Goal: Information Seeking & Learning: Learn about a topic

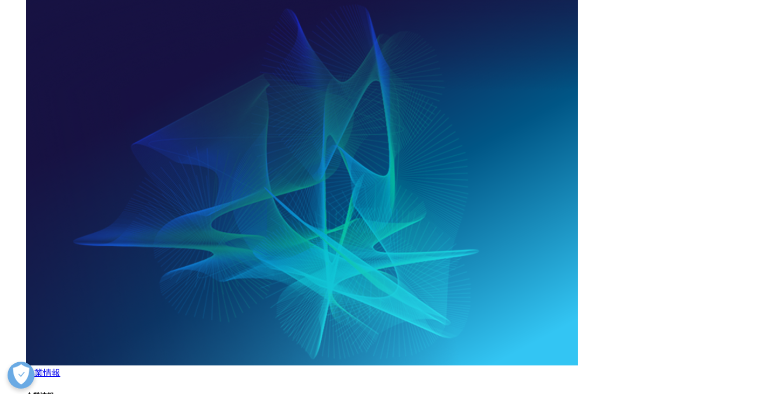
scroll to position [1024, 0]
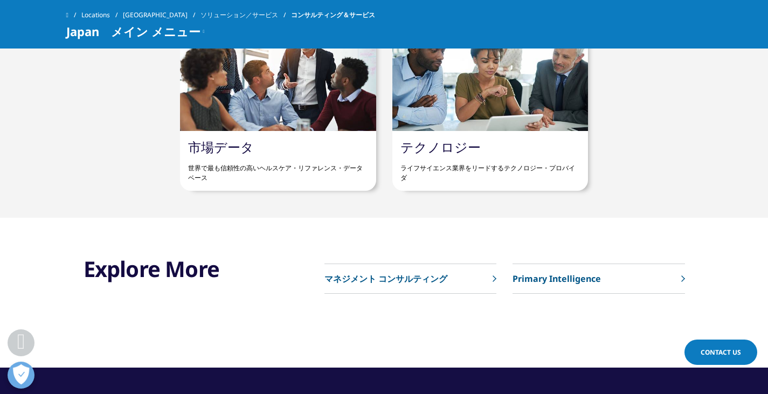
scroll to position [1562, 0]
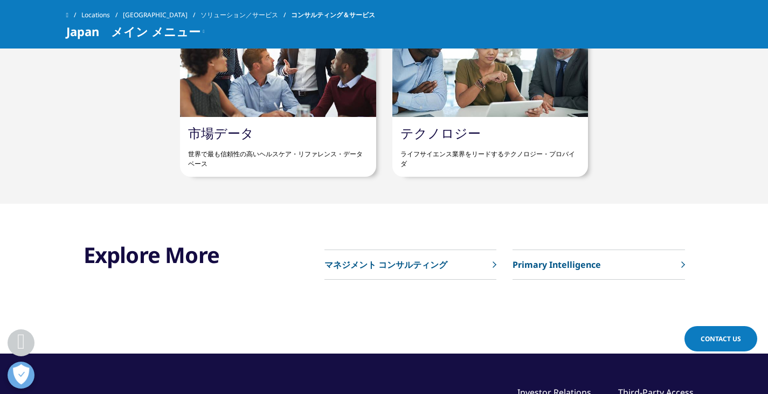
click at [591, 271] on link "Primary Intelligence" at bounding box center [598, 265] width 172 height 30
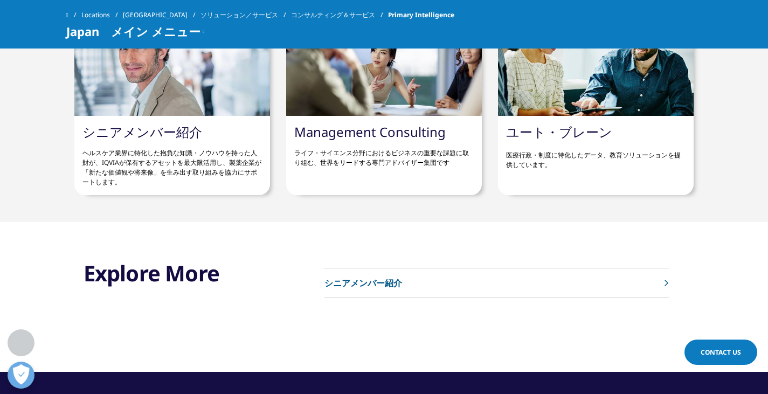
scroll to position [1401, 0]
